Goal: Download file/media

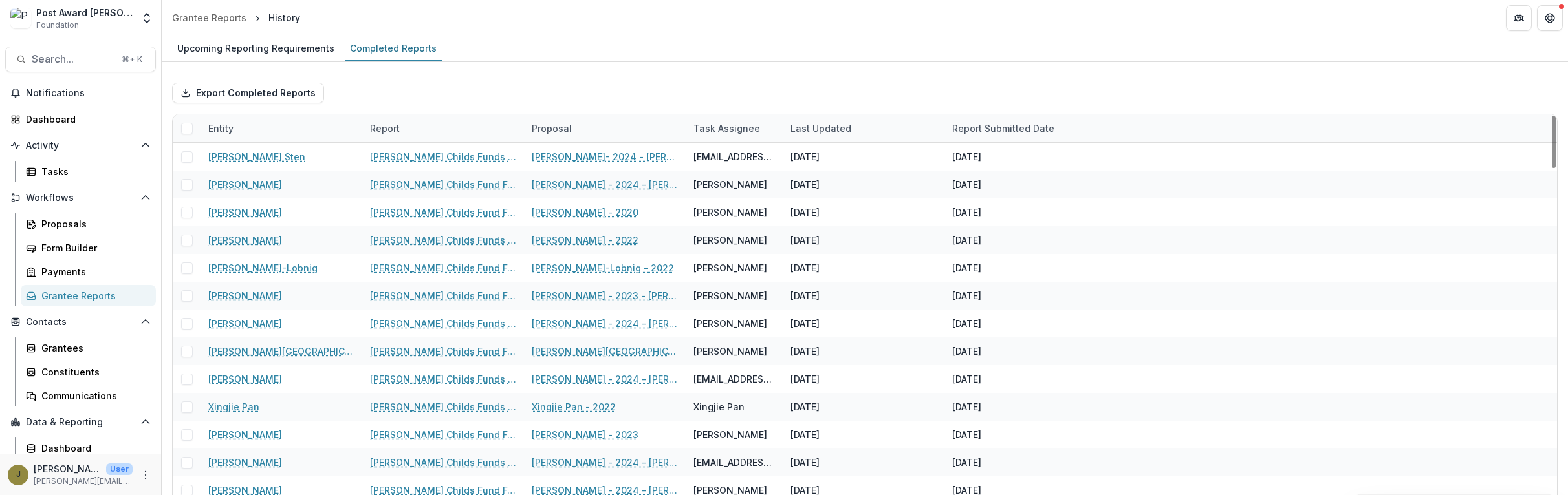
scroll to position [28, 0]
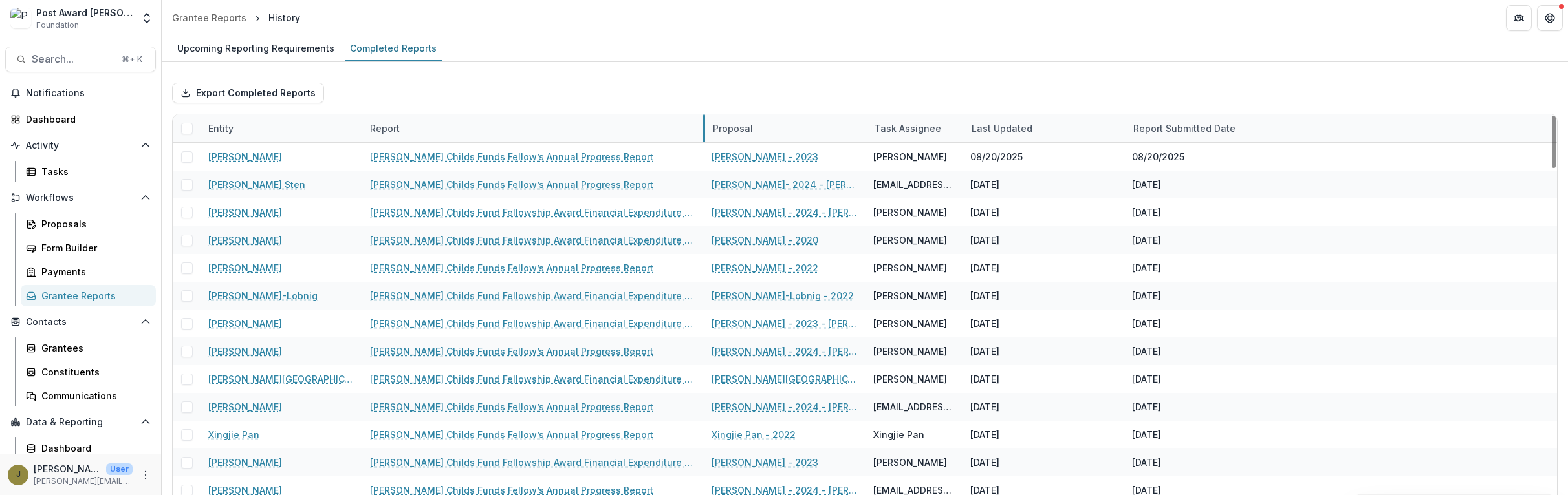
drag, startPoint x: 523, startPoint y: 128, endPoint x: 703, endPoint y: 125, distance: 180.0
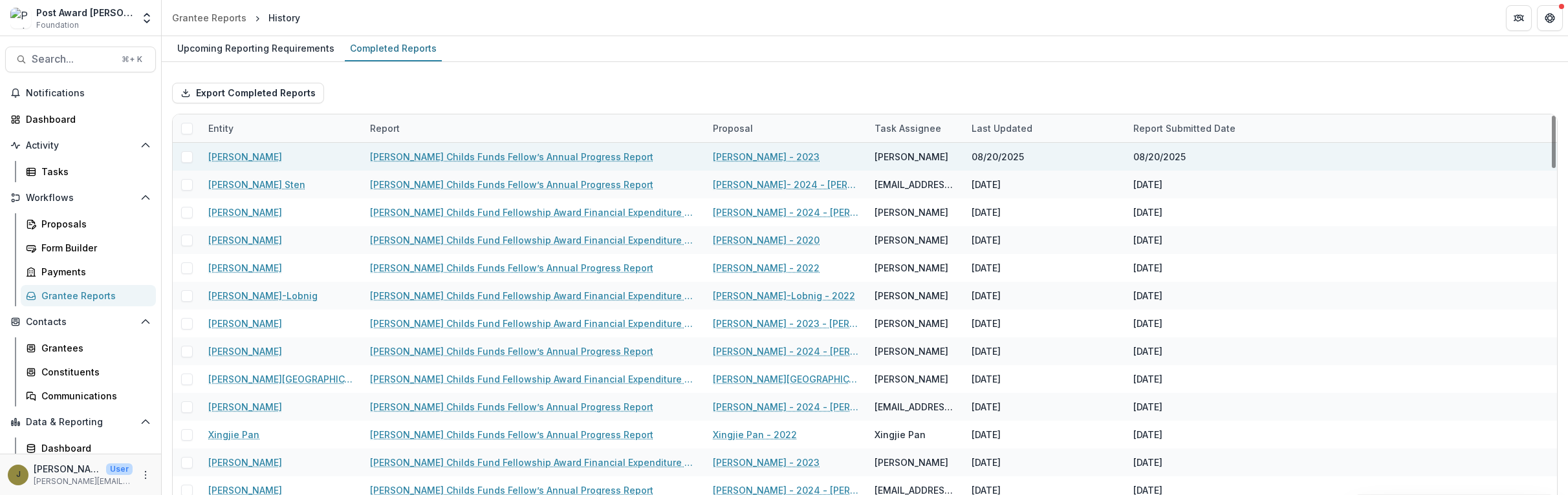
click at [529, 154] on link "[PERSON_NAME] Childs Funds Fellow’s Annual Progress Report" at bounding box center [512, 157] width 283 height 14
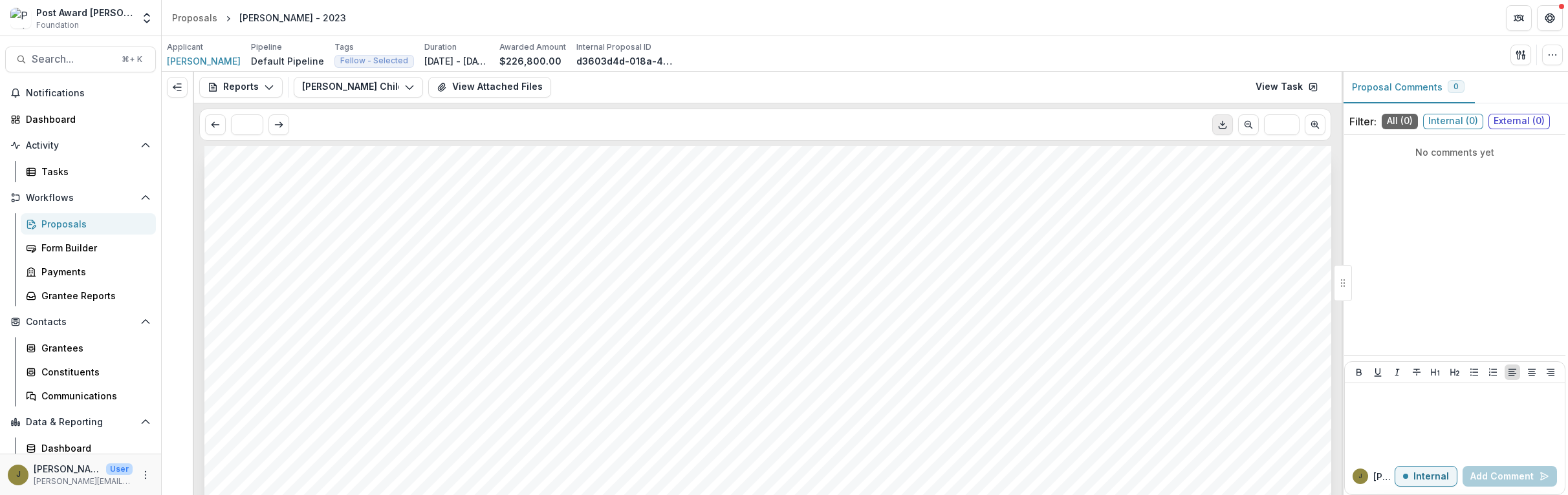
click at [1219, 124] on icon "Download PDF" at bounding box center [1222, 124] width 11 height 11
click at [503, 93] on button "View Attached Files" at bounding box center [490, 87] width 123 height 20
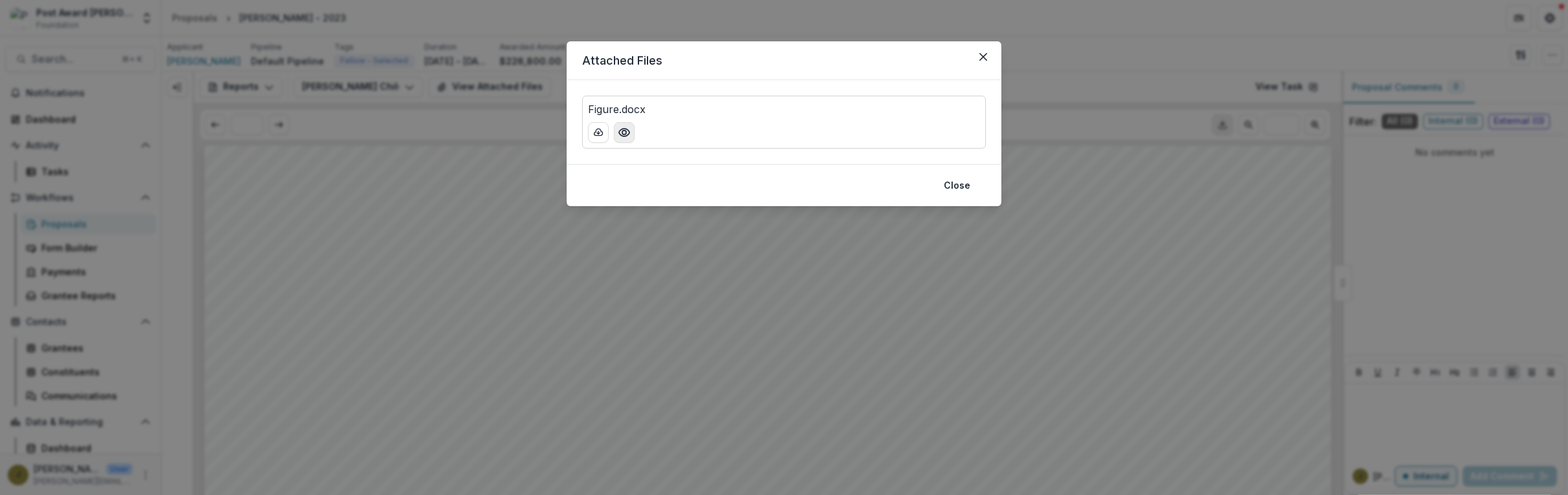
click at [621, 131] on icon "Preview Figure.docx" at bounding box center [625, 132] width 13 height 13
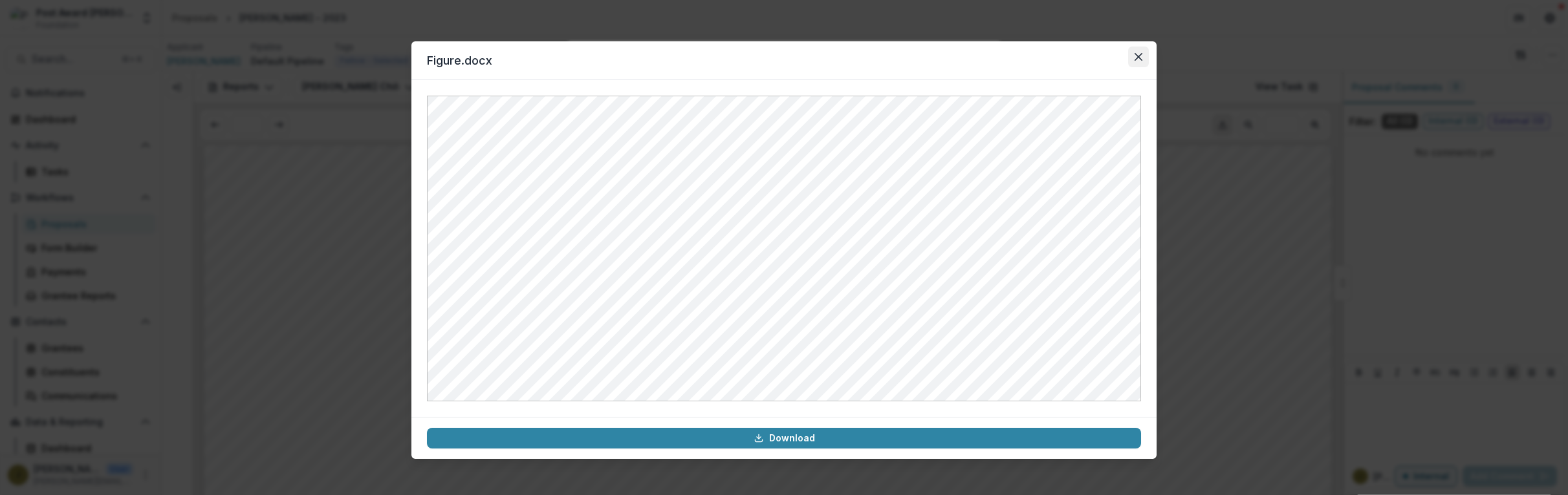
click at [1135, 56] on icon "Close" at bounding box center [1139, 57] width 8 height 8
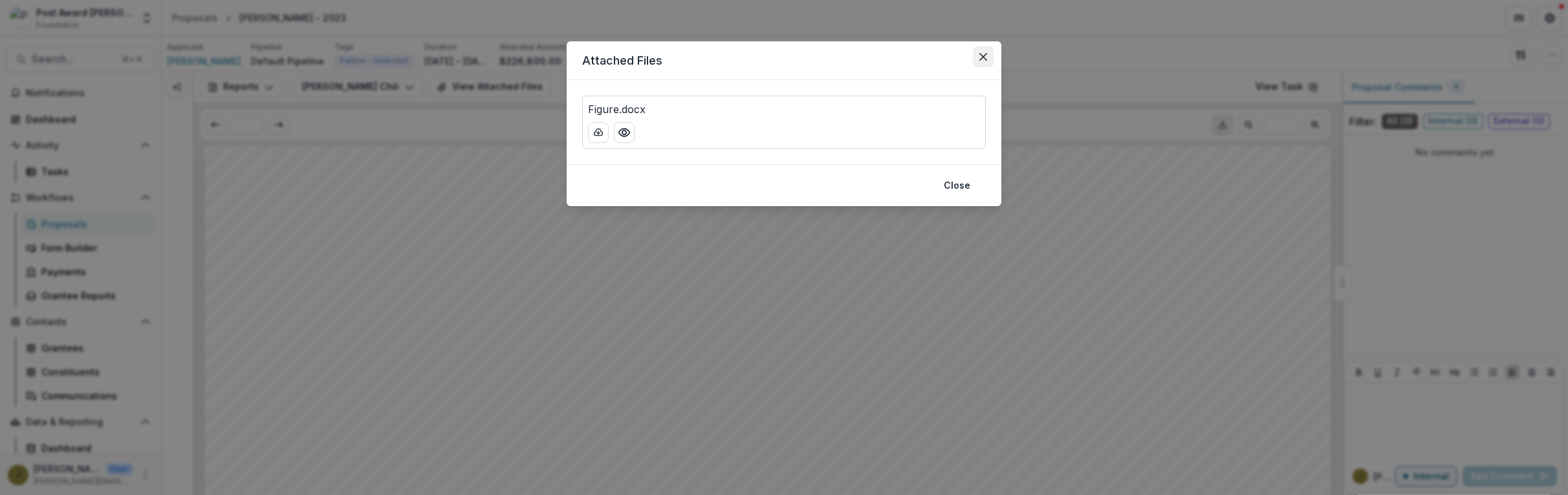
click at [981, 59] on icon "Close" at bounding box center [983, 57] width 8 height 8
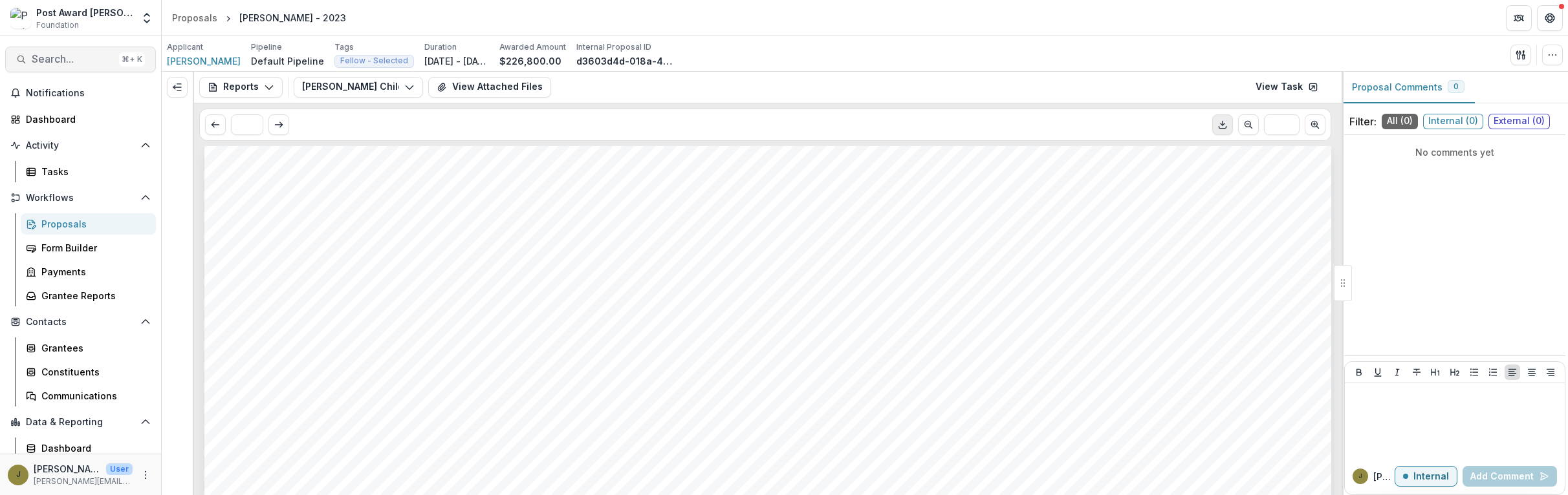
click at [50, 54] on span "Search..." at bounding box center [72, 59] width 82 height 12
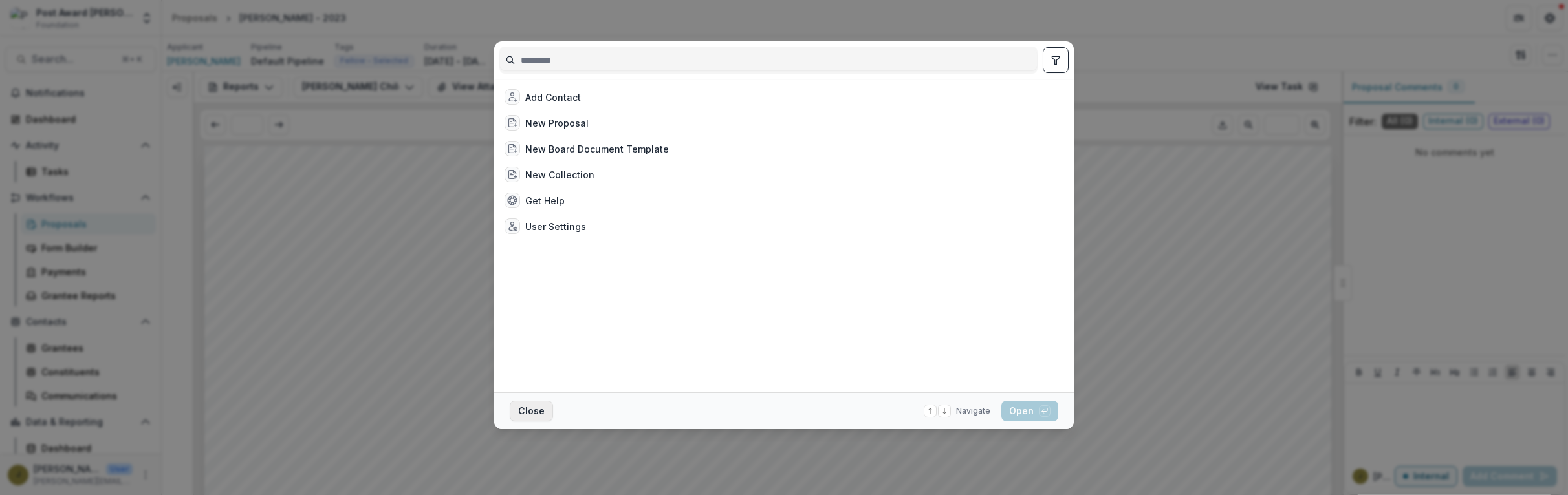
click at [517, 406] on button "Close" at bounding box center [531, 410] width 43 height 20
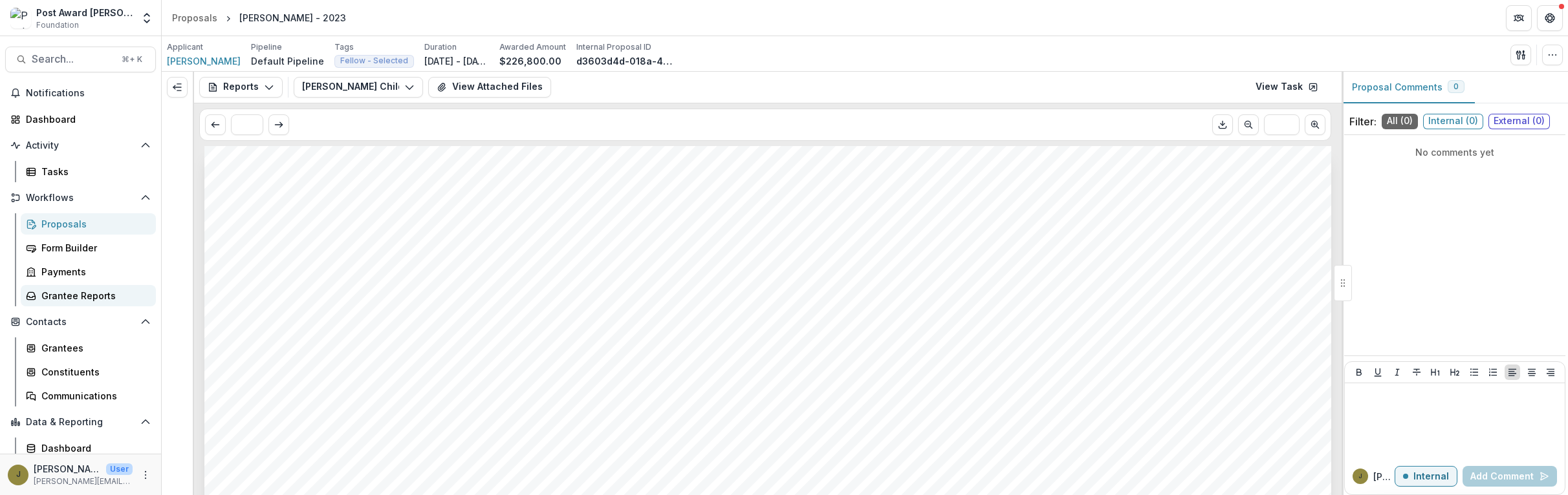
click at [53, 302] on div "Grantee Reports" at bounding box center [94, 296] width 104 height 14
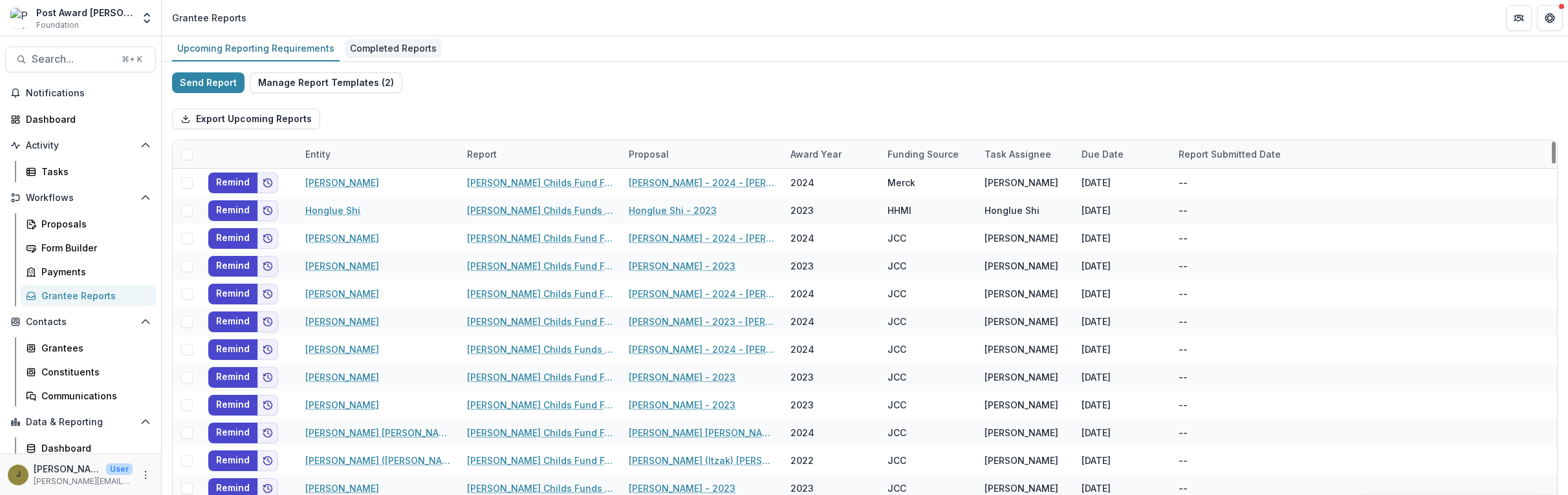
click at [388, 46] on div "Completed Reports" at bounding box center [393, 48] width 97 height 19
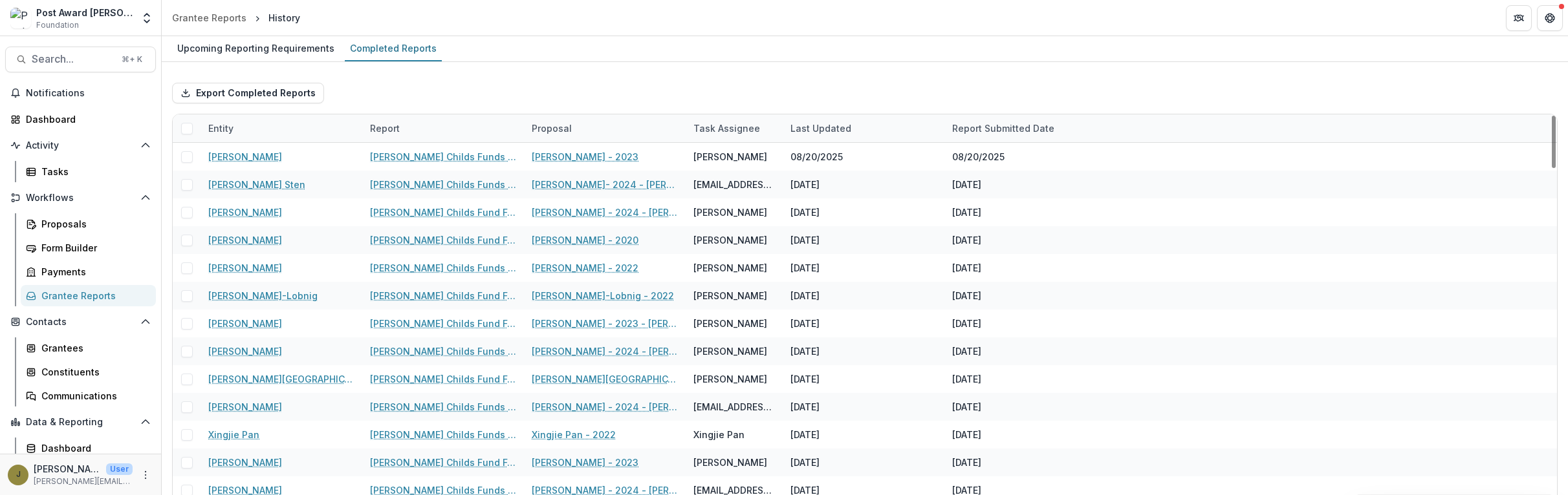
click at [223, 128] on div "Entity" at bounding box center [221, 128] width 41 height 14
click at [242, 155] on input at bounding box center [281, 157] width 155 height 20
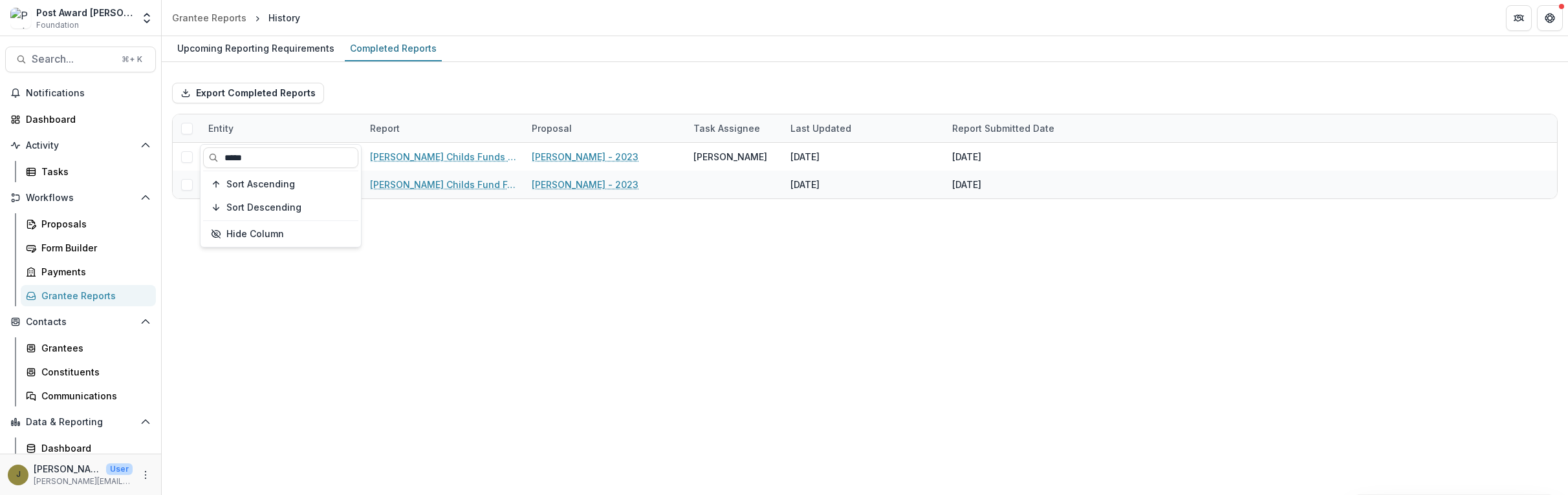
type input "*****"
click at [568, 76] on div "Export Completed Reports" at bounding box center [865, 93] width 1386 height 41
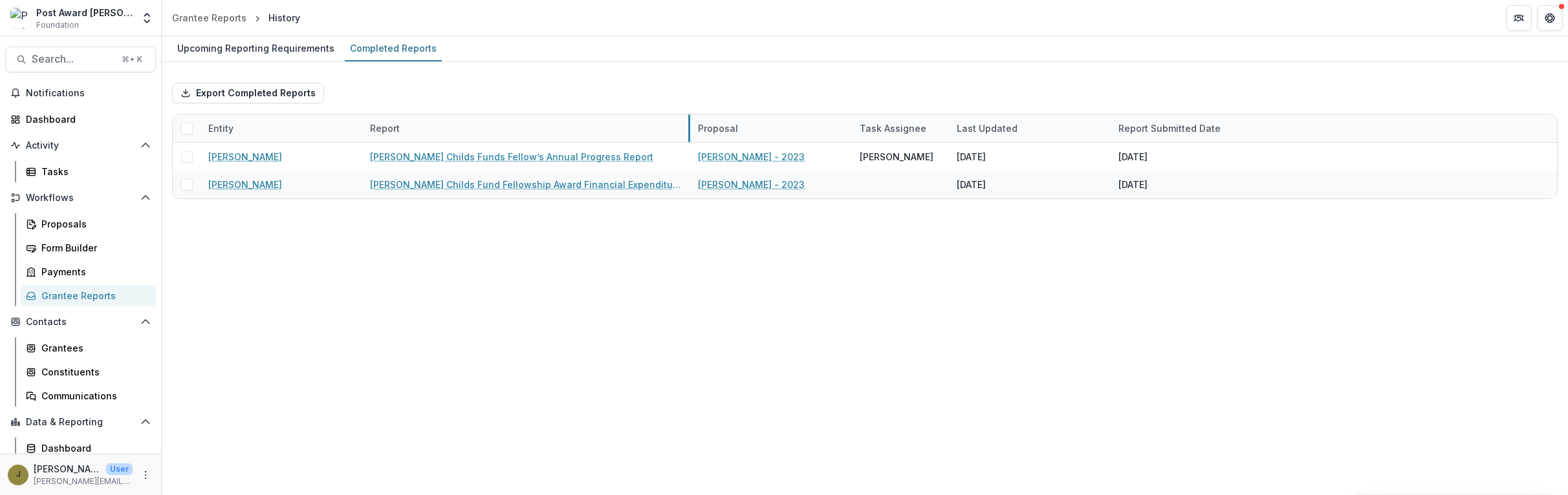
drag, startPoint x: 524, startPoint y: 123, endPoint x: 690, endPoint y: 124, distance: 166.0
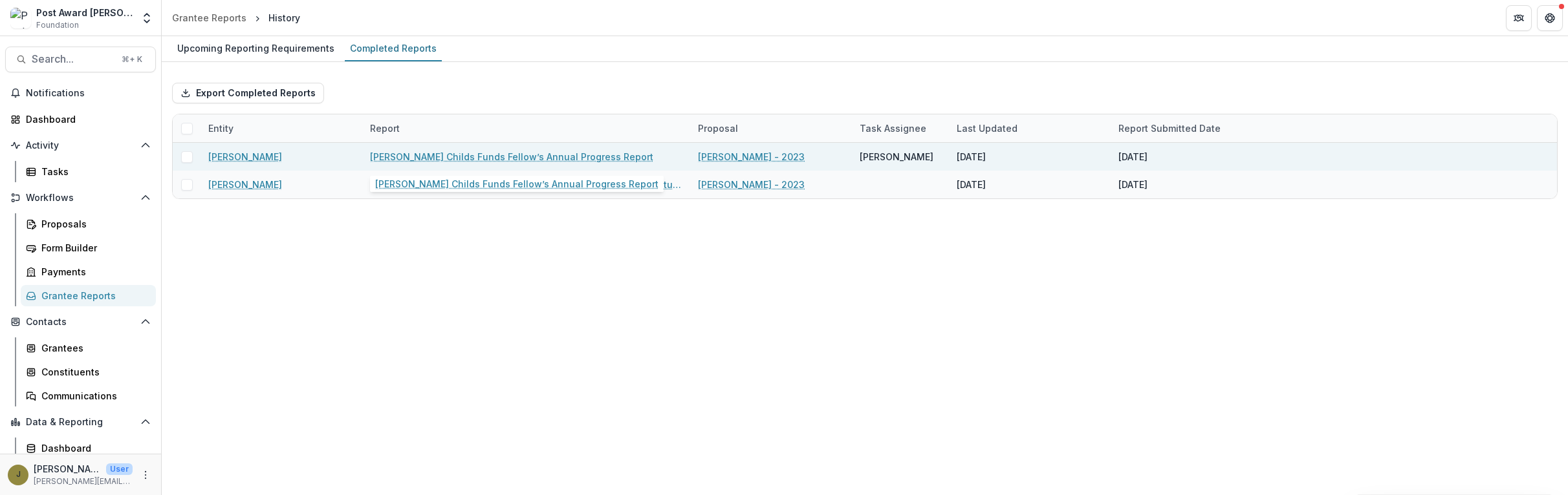
click at [542, 157] on link "[PERSON_NAME] Childs Funds Fellow’s Annual Progress Report" at bounding box center [512, 157] width 283 height 14
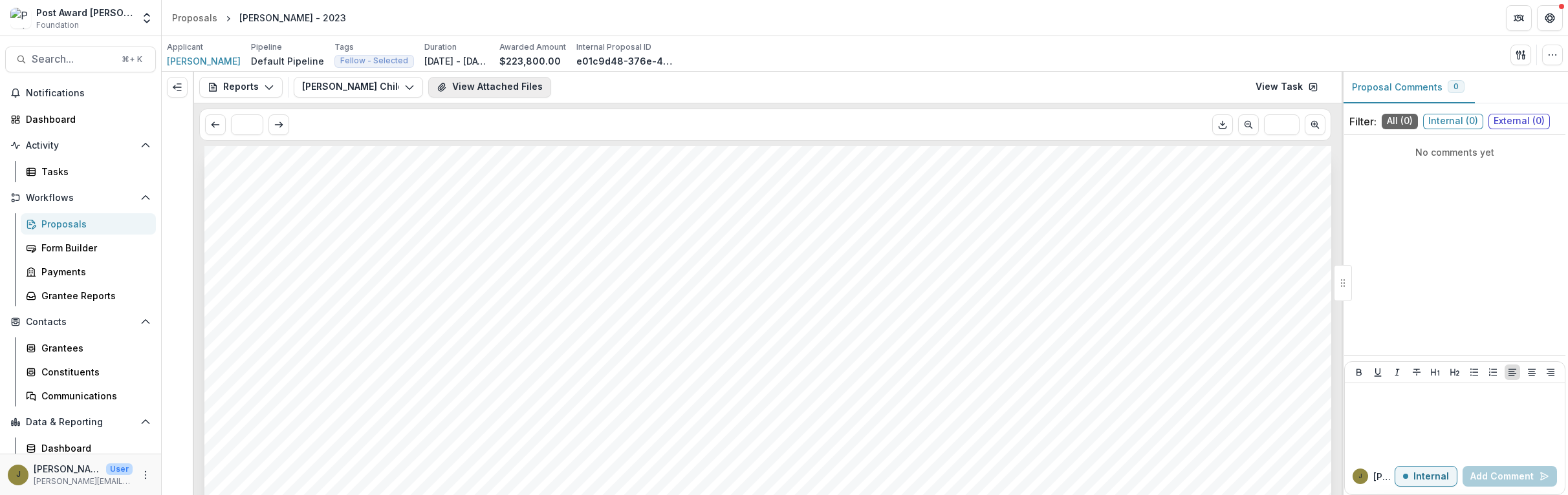
click at [438, 90] on icon "View Attached Files" at bounding box center [442, 88] width 7 height 8
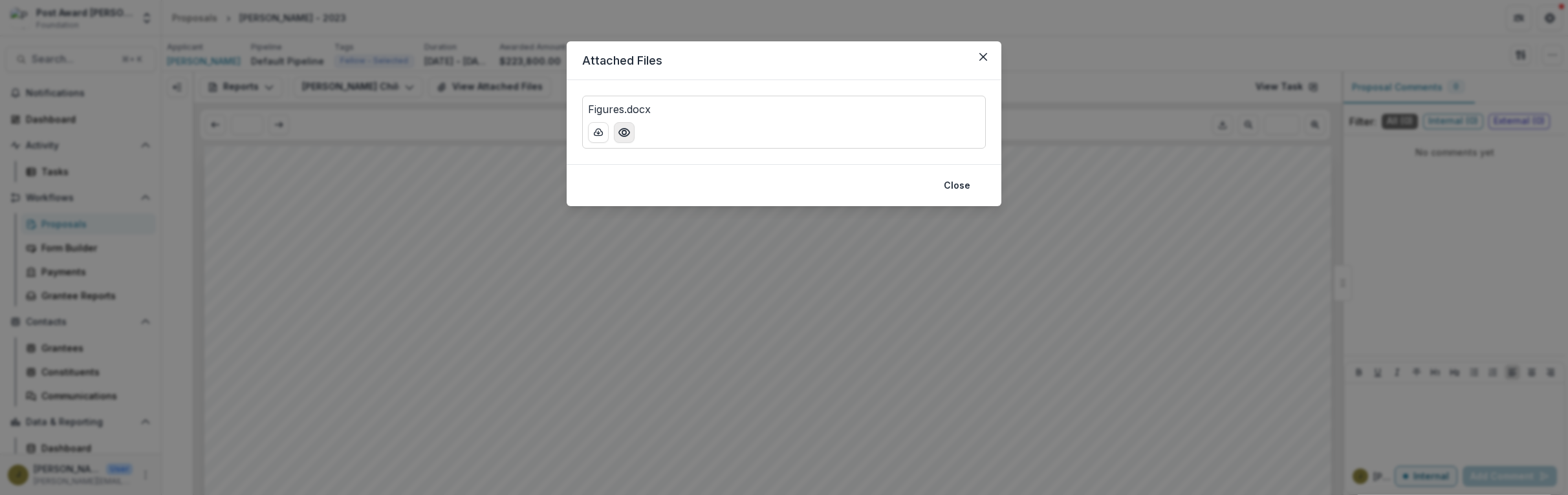
click at [622, 134] on icon "Preview Figures.docx" at bounding box center [625, 132] width 13 height 13
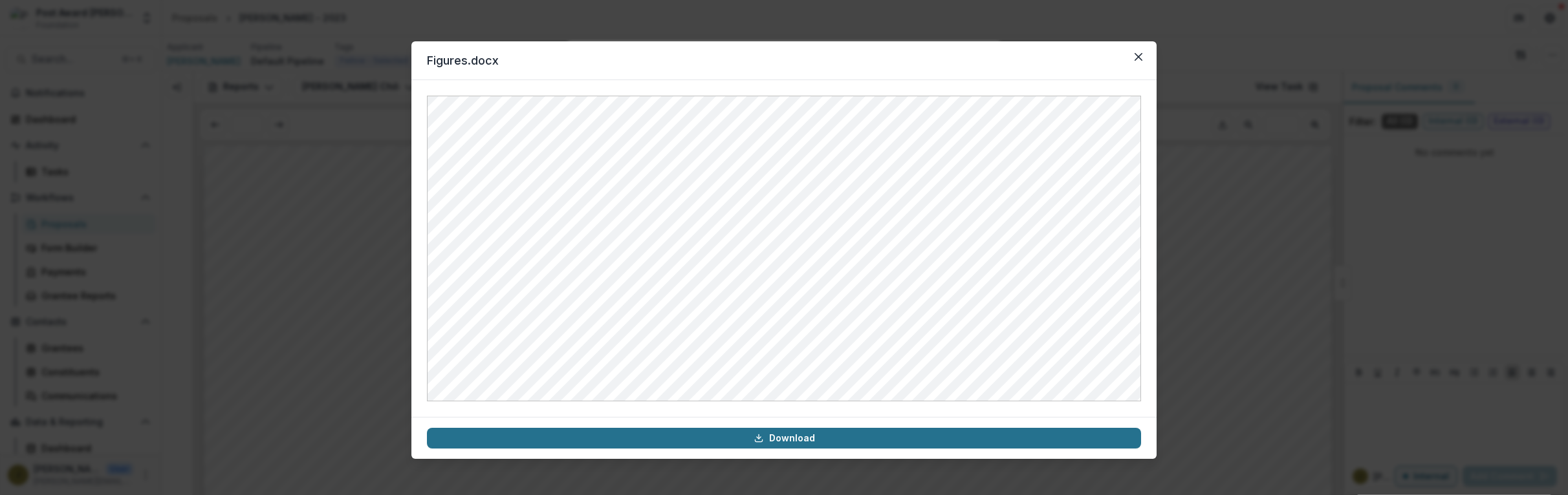
click at [589, 441] on link "Download" at bounding box center [784, 438] width 714 height 20
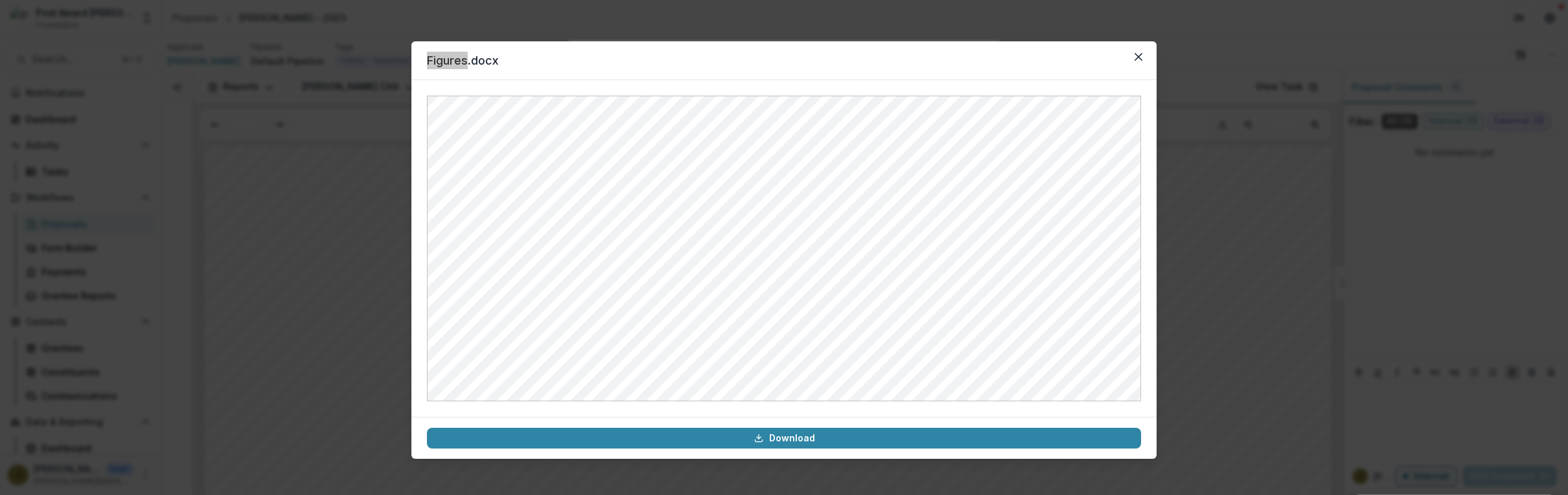
click at [1307, 16] on div "Figures.docx Download" at bounding box center [784, 247] width 1568 height 495
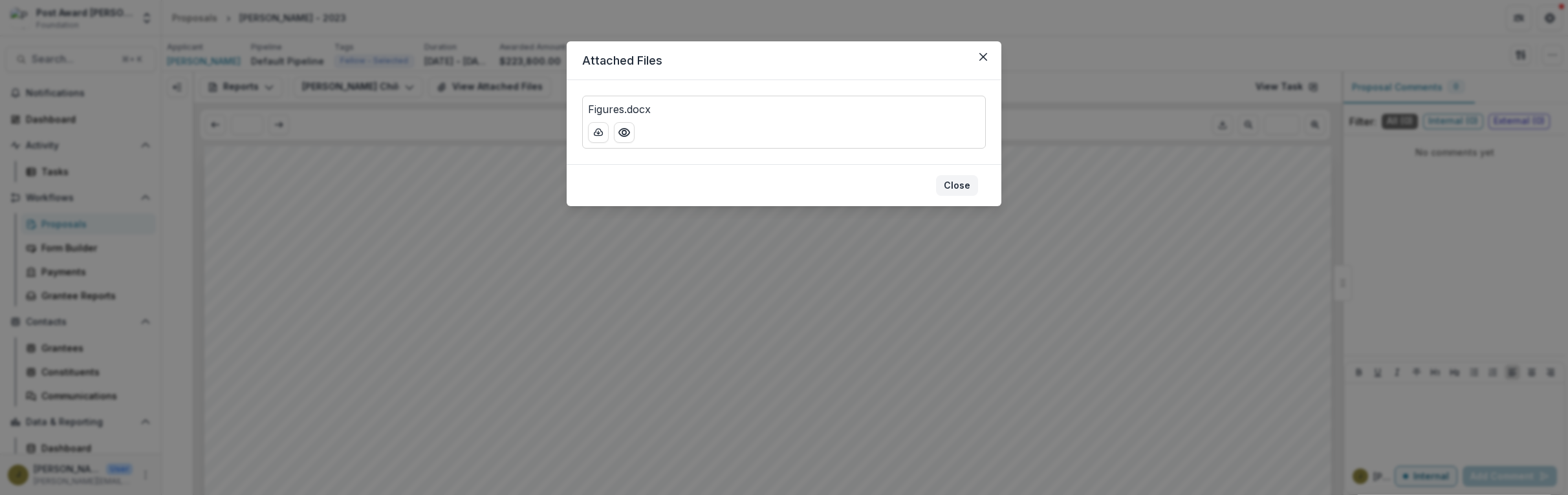
click at [951, 183] on button "Close" at bounding box center [957, 185] width 42 height 20
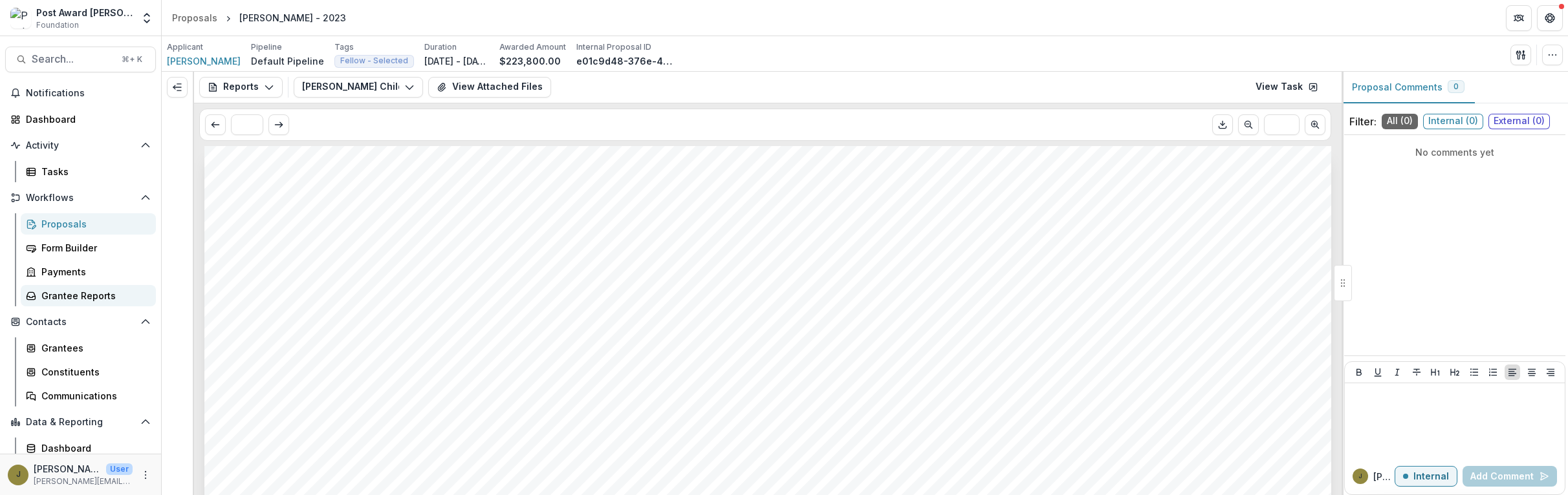
click at [68, 298] on div "Grantee Reports" at bounding box center [94, 296] width 104 height 14
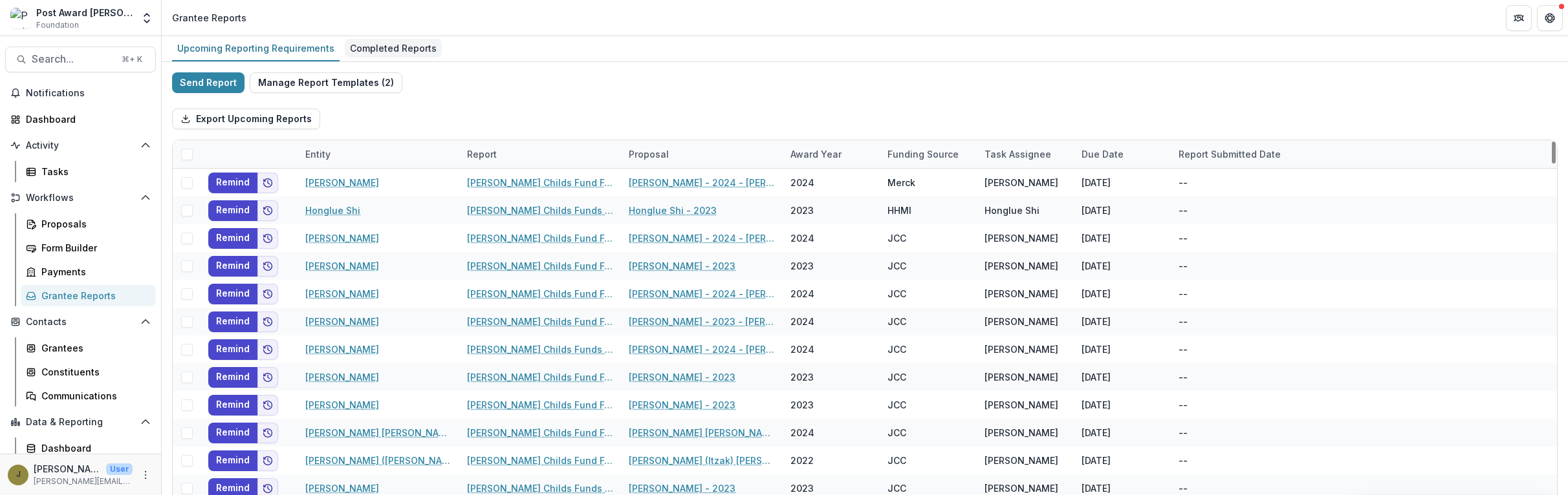
click at [365, 49] on div "Completed Reports" at bounding box center [393, 48] width 97 height 19
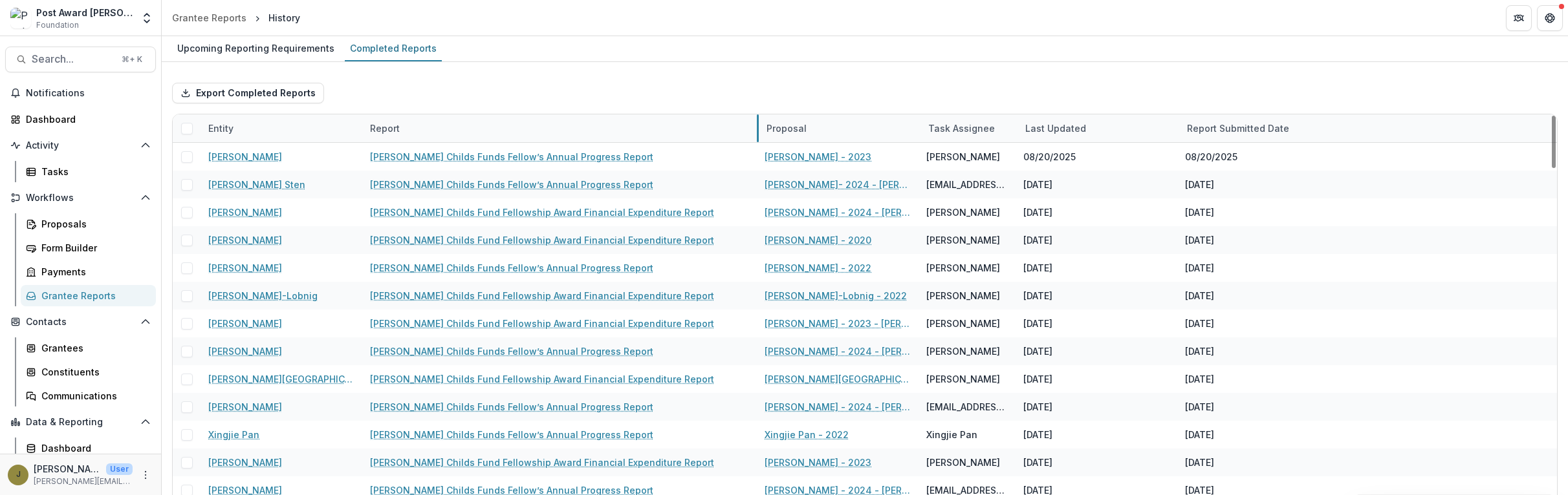
drag, startPoint x: 523, startPoint y: 125, endPoint x: 760, endPoint y: 124, distance: 237.0
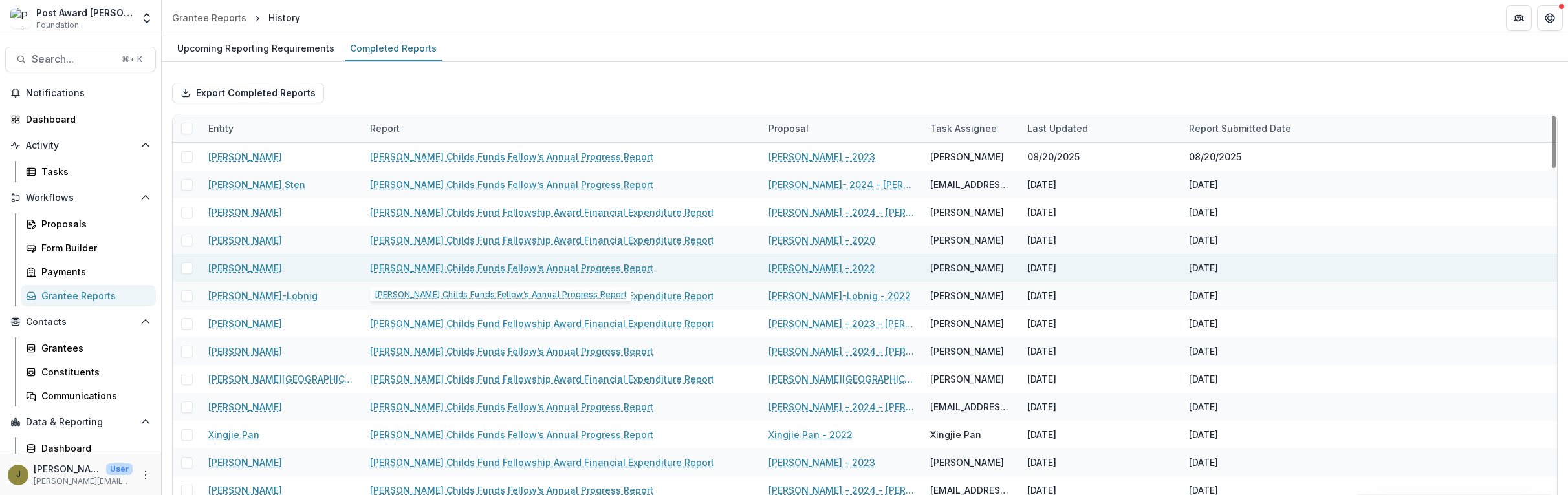
click at [516, 271] on link "[PERSON_NAME] Childs Funds Fellow’s Annual Progress Report" at bounding box center [512, 267] width 283 height 14
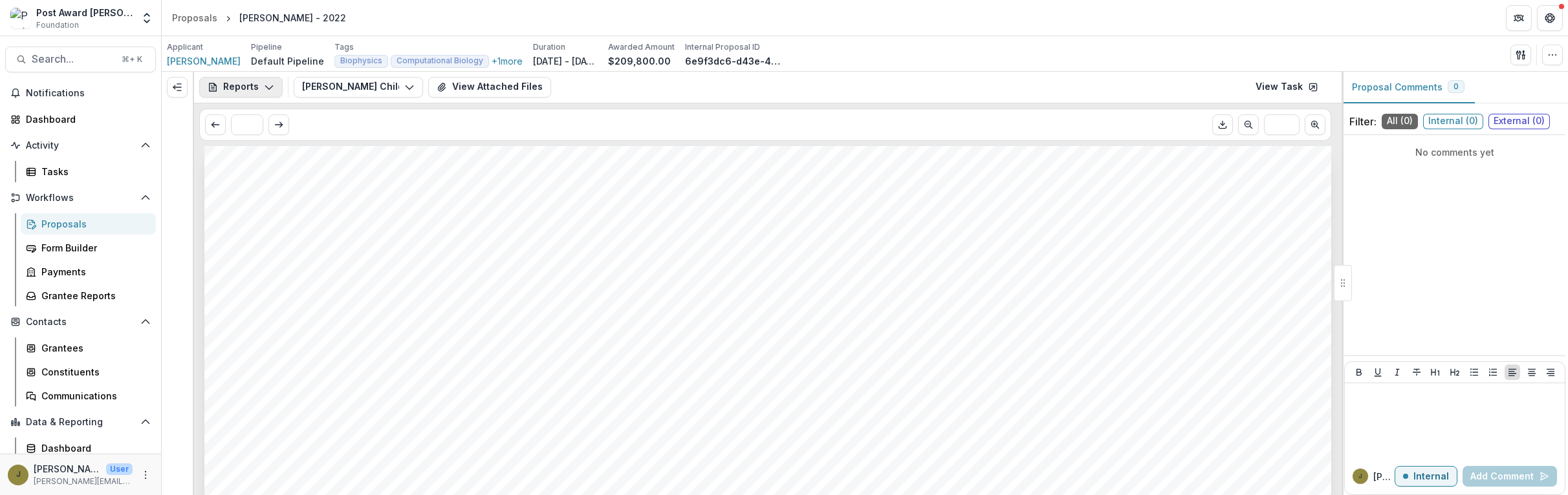
click at [277, 87] on button "Reports" at bounding box center [241, 87] width 84 height 20
click at [1226, 125] on icon "Download PDF" at bounding box center [1222, 124] width 11 height 11
click at [464, 77] on button "View Attached Files" at bounding box center [490, 87] width 123 height 20
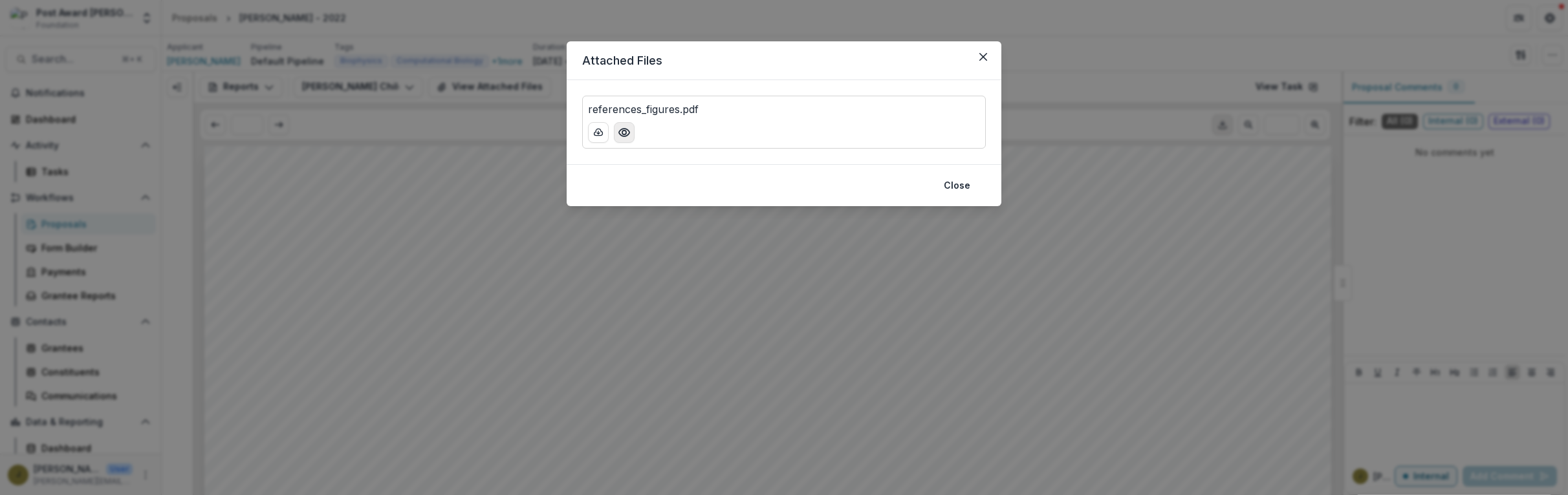
click at [621, 131] on icon "Preview references_figures.pdf" at bounding box center [625, 132] width 13 height 13
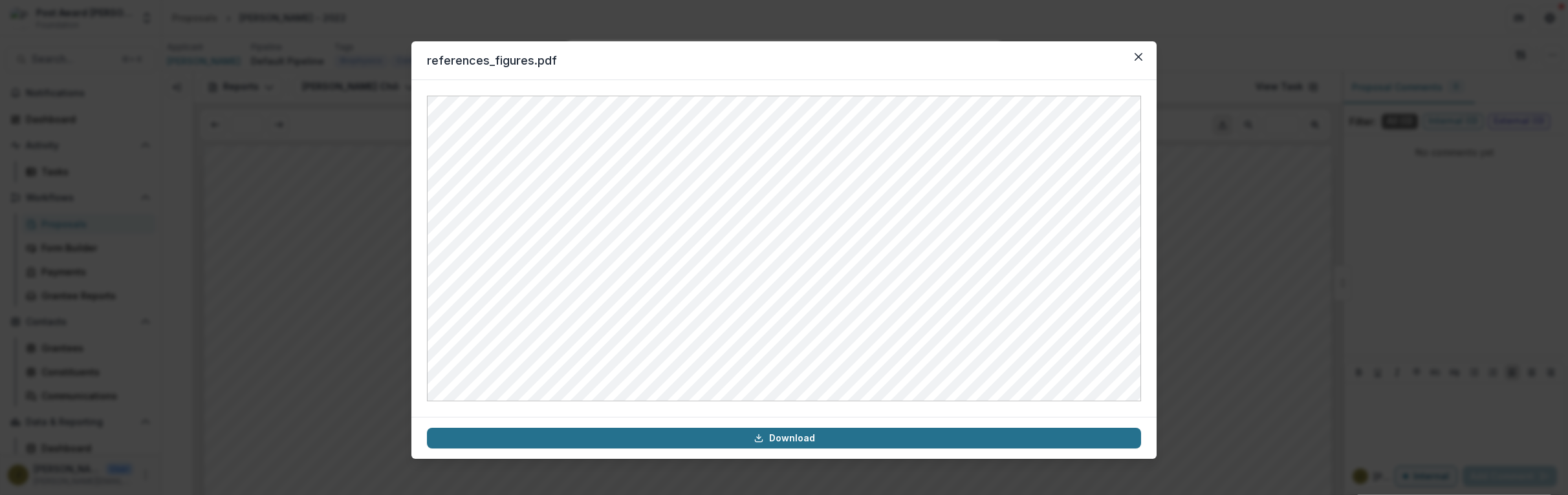
click at [573, 437] on link "Download" at bounding box center [784, 438] width 714 height 20
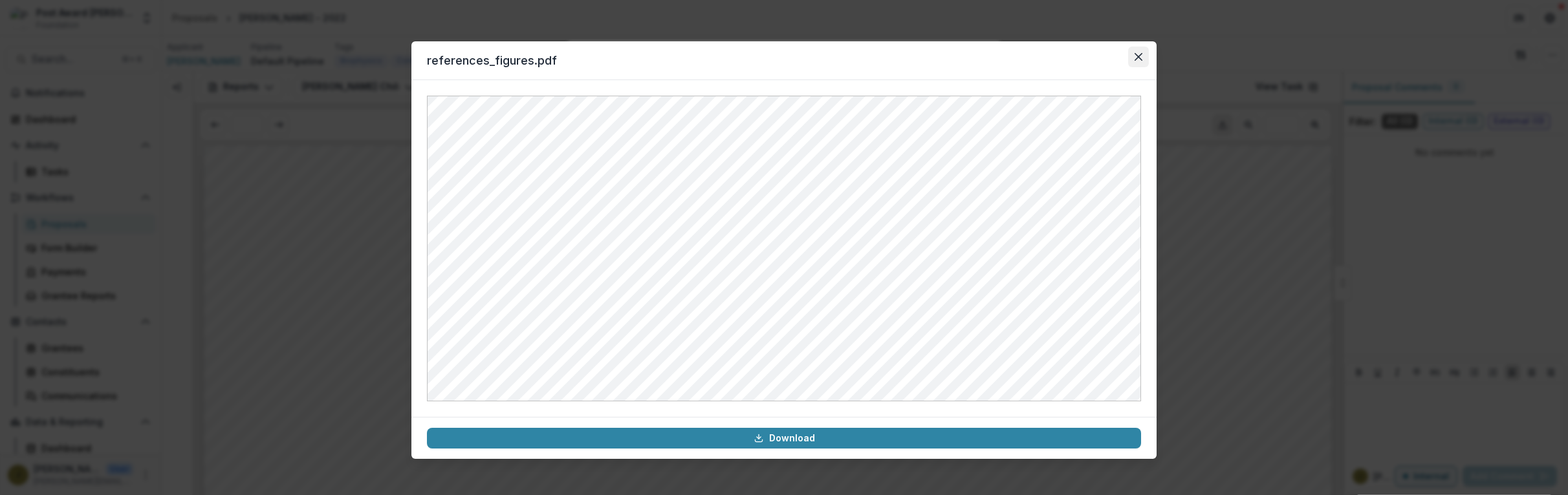
click at [1133, 63] on button "Close" at bounding box center [1138, 56] width 20 height 20
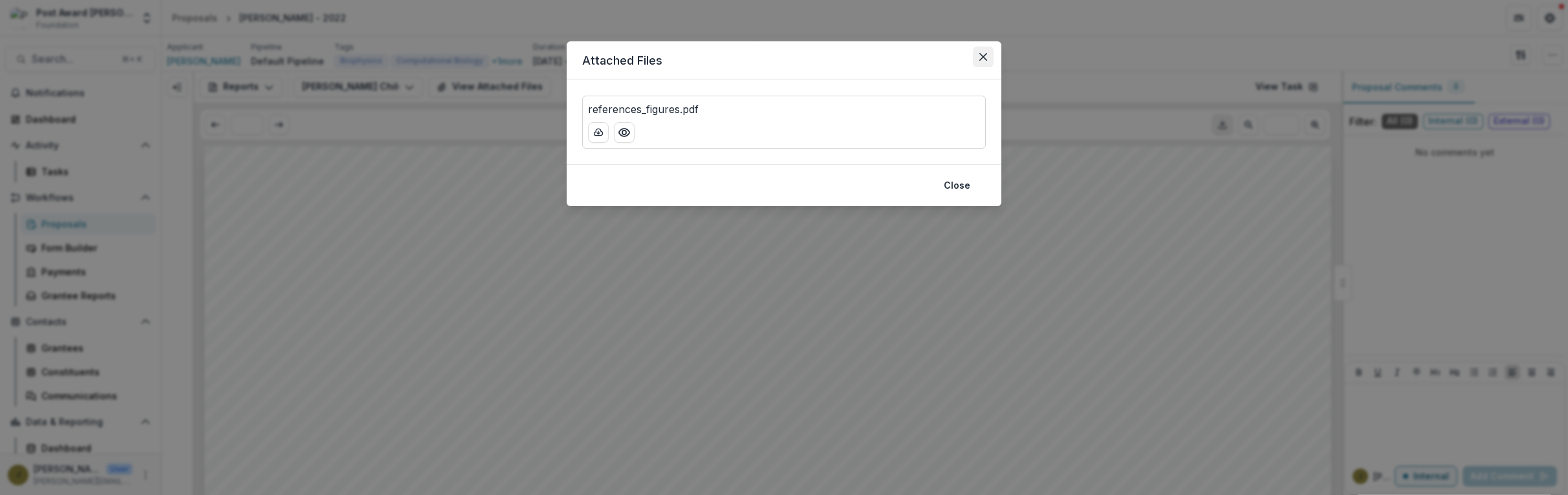
click at [980, 54] on icon "Close" at bounding box center [983, 57] width 8 height 8
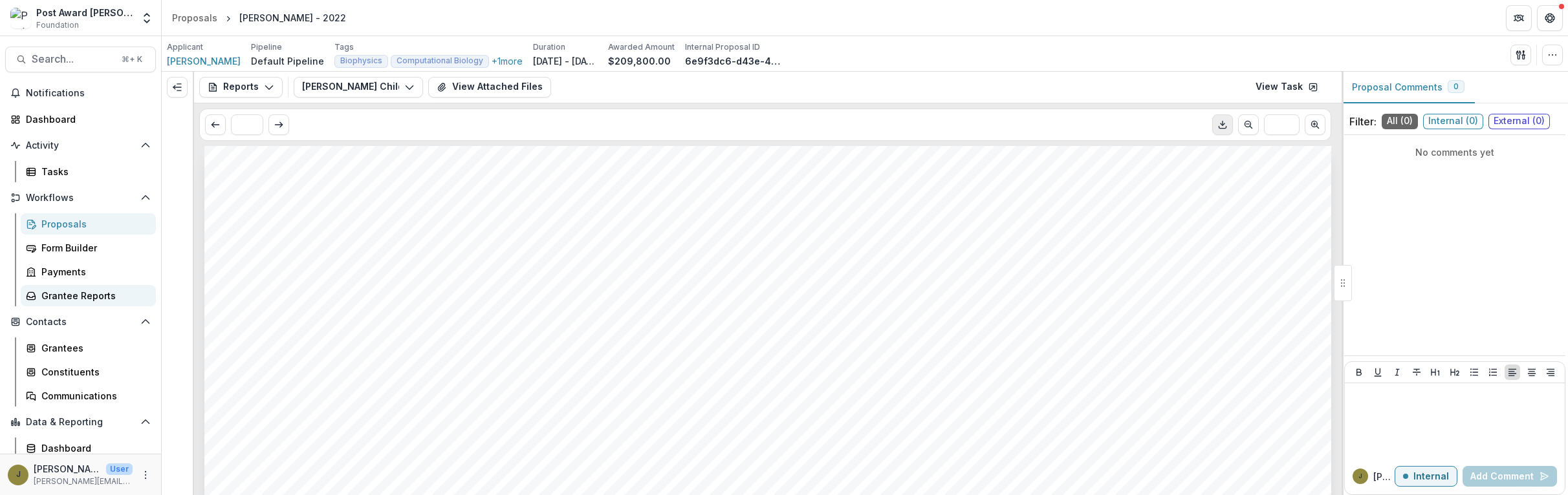
click at [49, 296] on div "Grantee Reports" at bounding box center [94, 296] width 104 height 14
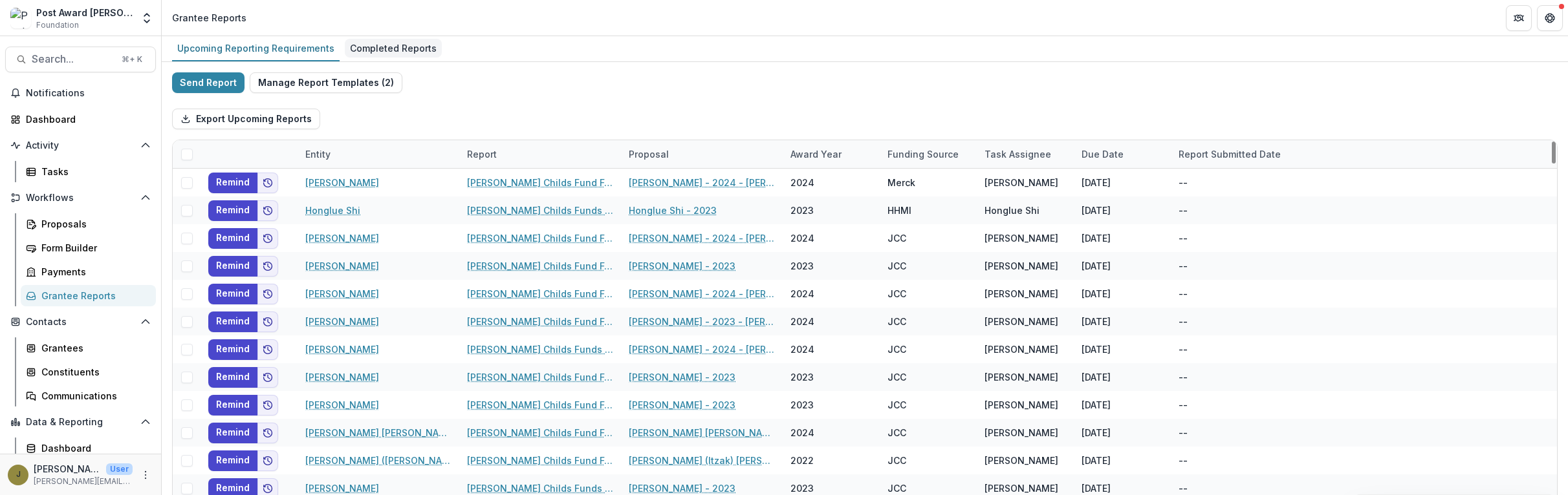
click at [392, 51] on div "Completed Reports" at bounding box center [393, 48] width 97 height 19
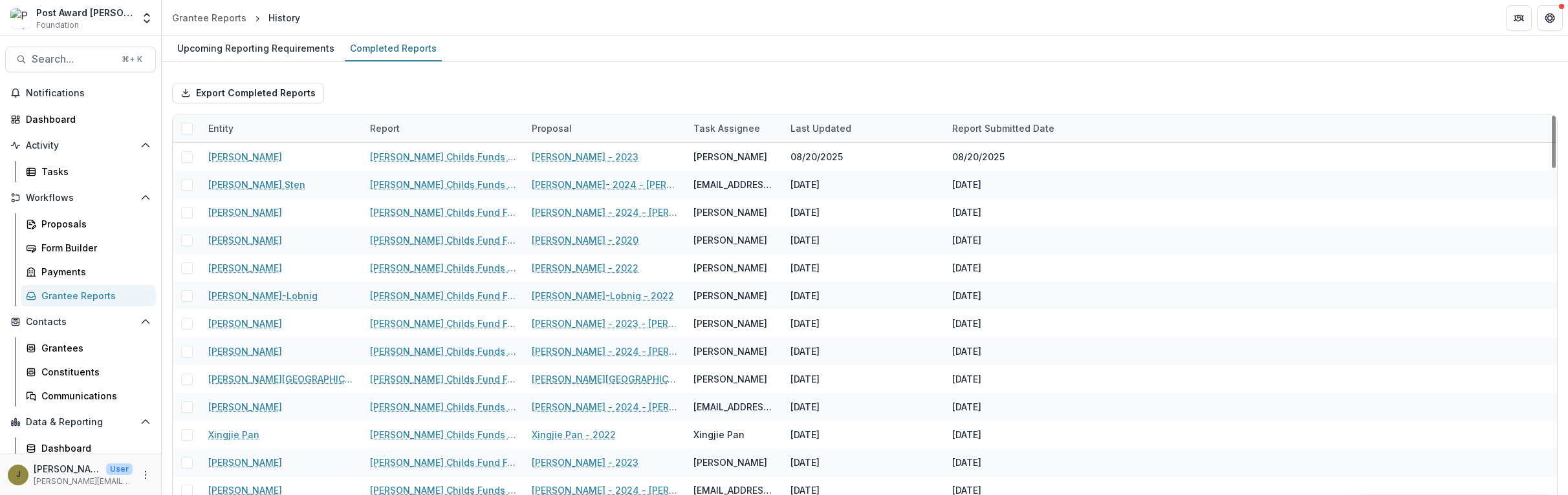
click at [242, 129] on div "Entity" at bounding box center [281, 128] width 162 height 28
click at [234, 156] on input at bounding box center [281, 157] width 155 height 20
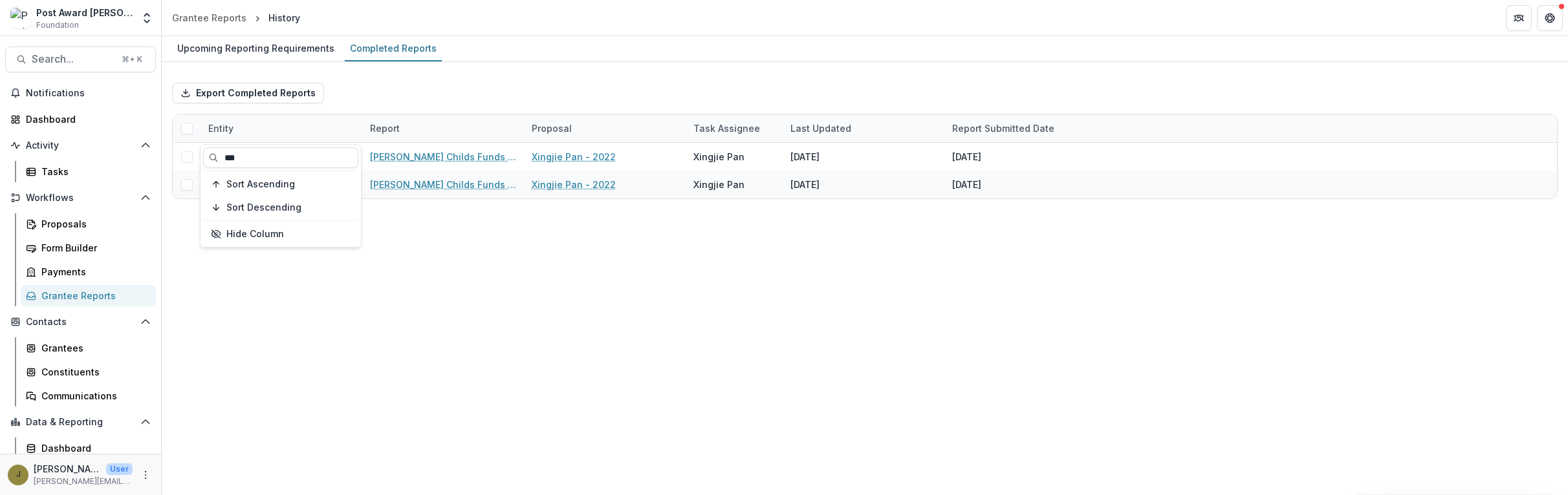
type input "***"
click at [462, 106] on div "Export Completed Reports" at bounding box center [865, 93] width 1386 height 41
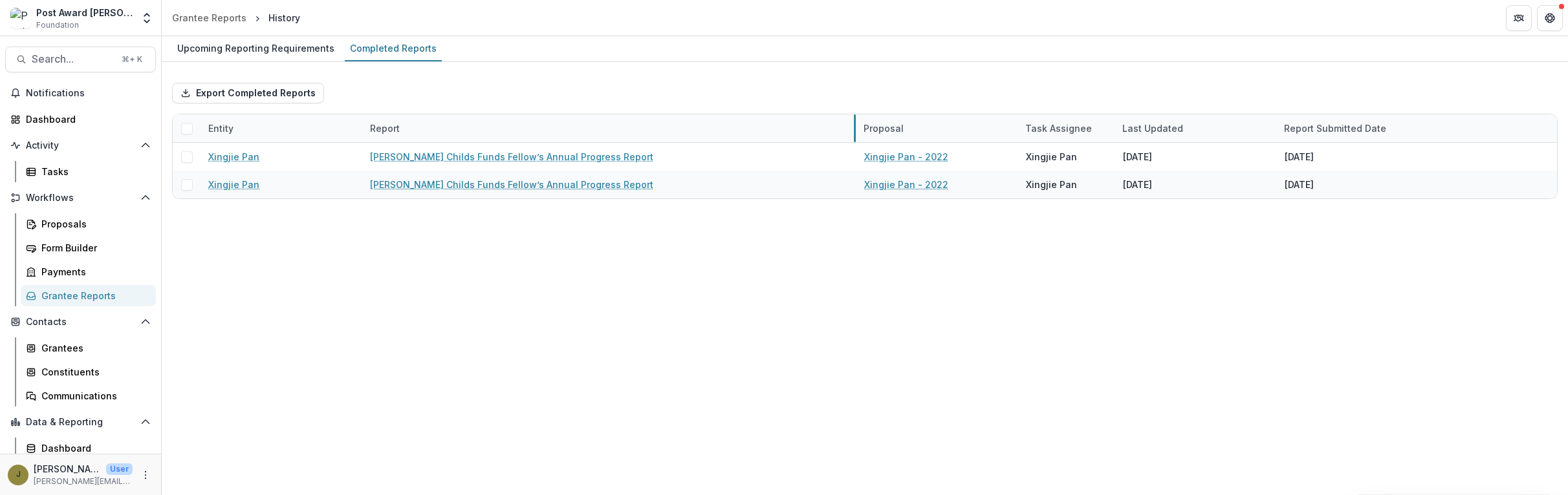
drag, startPoint x: 523, startPoint y: 124, endPoint x: 854, endPoint y: 118, distance: 331.1
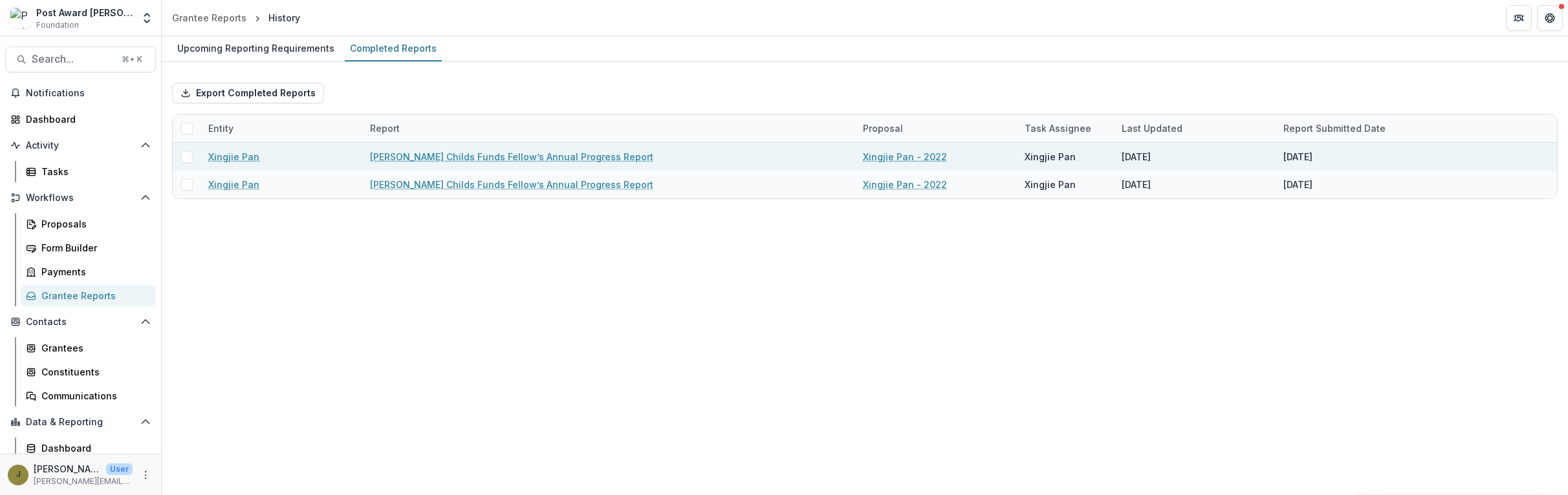
click at [525, 159] on link "[PERSON_NAME] Childs Funds Fellow’s Annual Progress Report" at bounding box center [512, 157] width 283 height 14
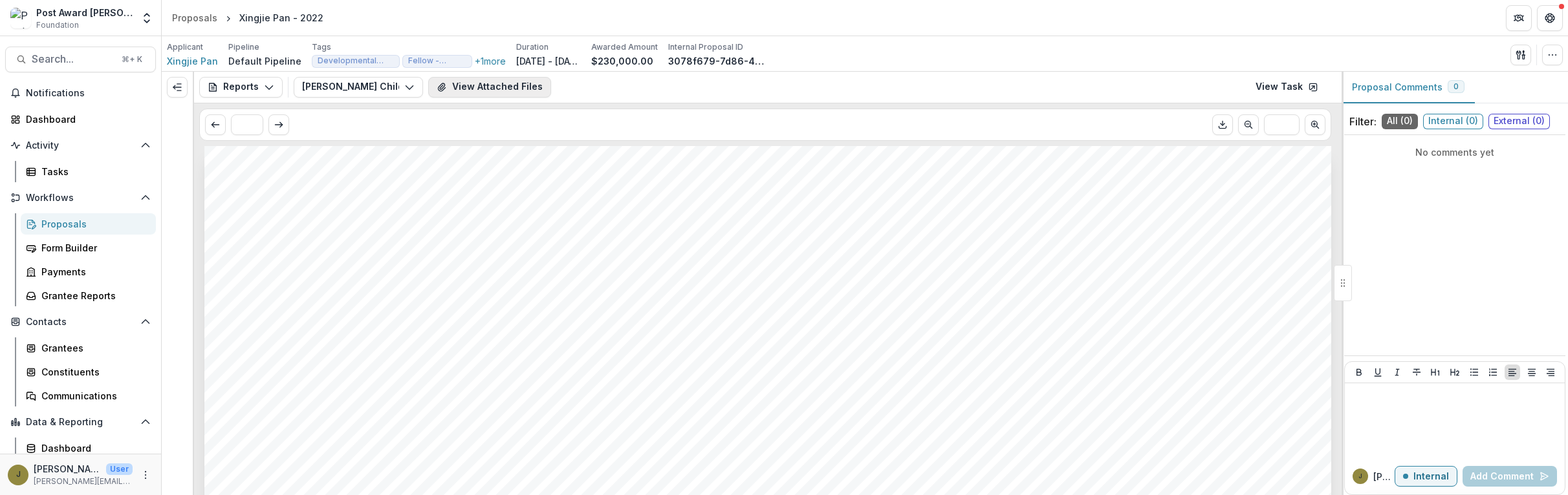
click at [466, 90] on button "View Attached Files" at bounding box center [490, 87] width 123 height 20
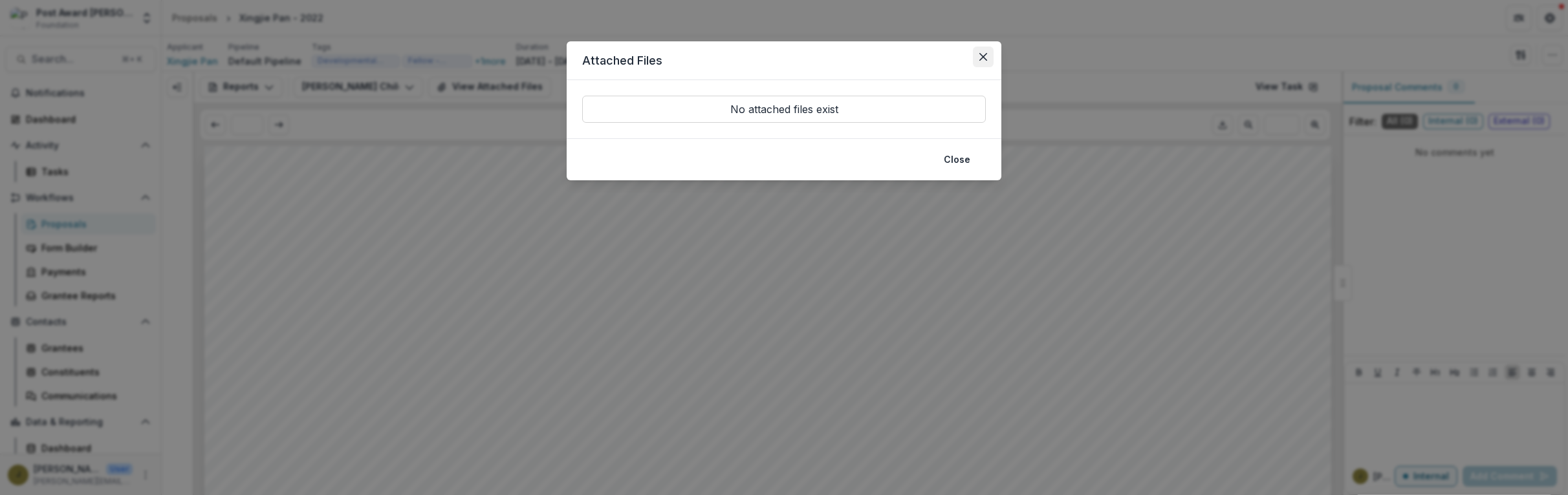
click at [980, 53] on icon "Close" at bounding box center [983, 57] width 8 height 8
